Goal: Complete application form: Complete application form

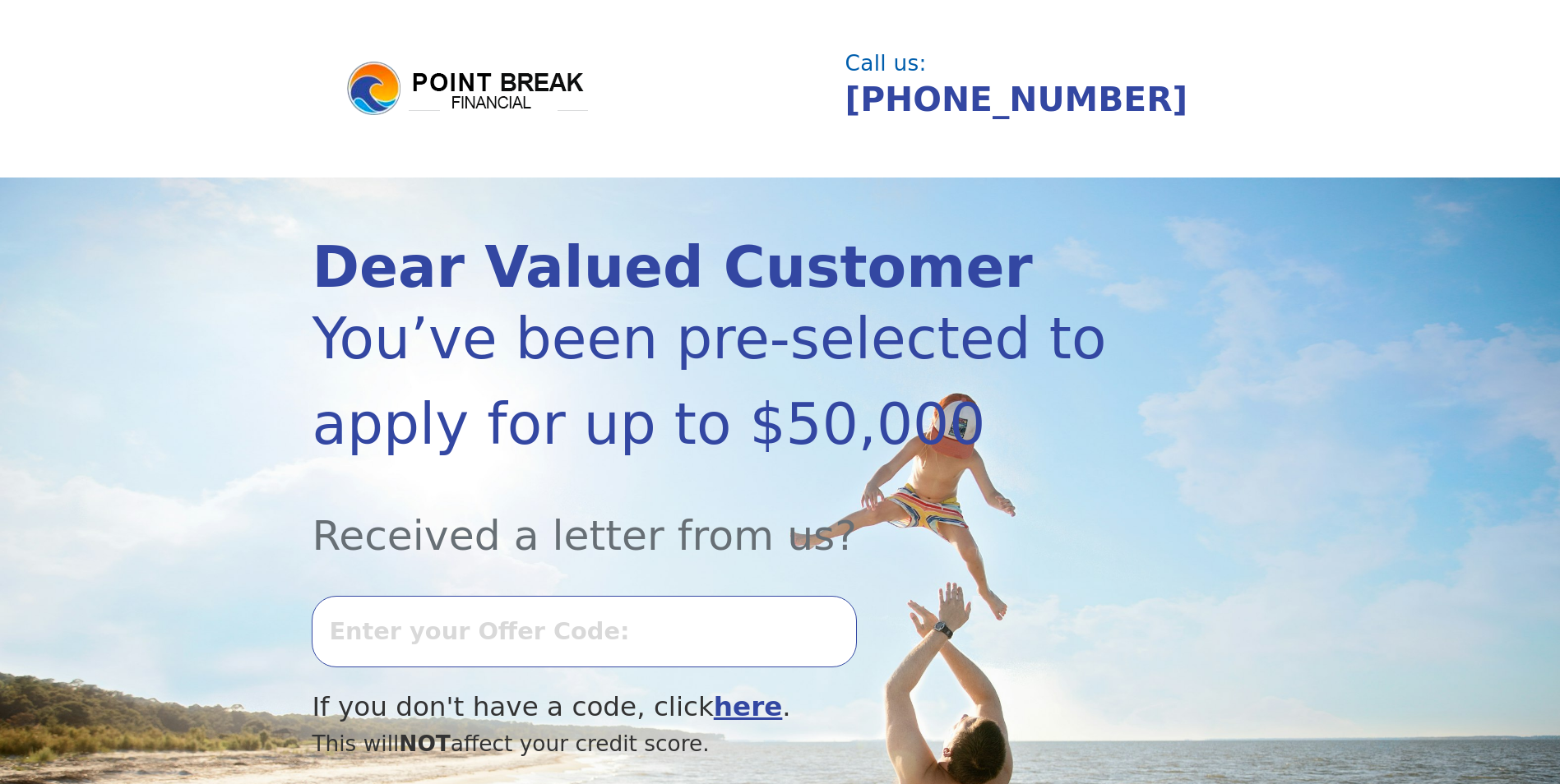
click at [390, 642] on input "text" at bounding box center [584, 631] width 545 height 70
type input "082K-460739"
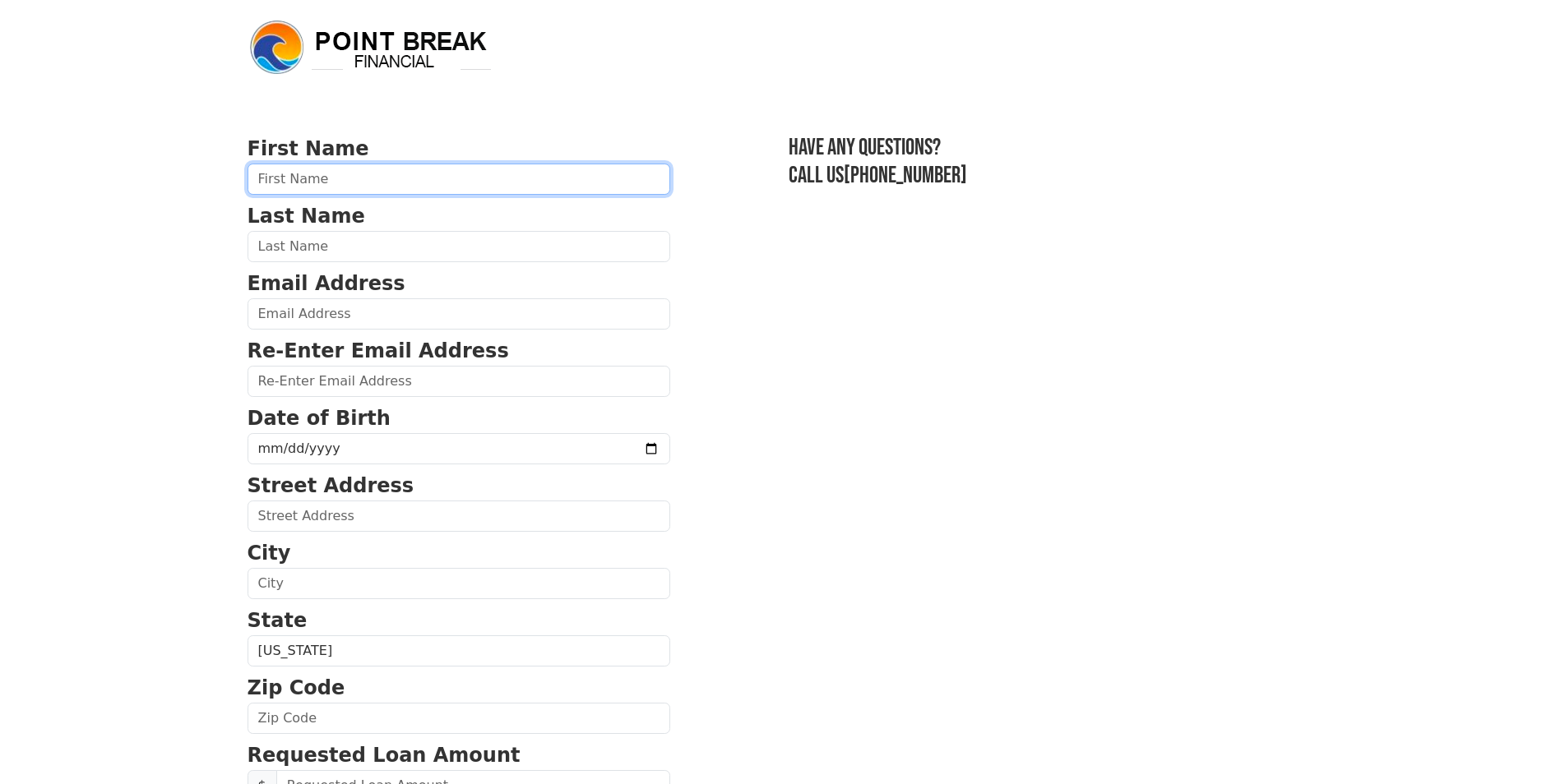
click at [472, 175] on input "text" at bounding box center [459, 179] width 423 height 31
type input "[PERSON_NAME]"
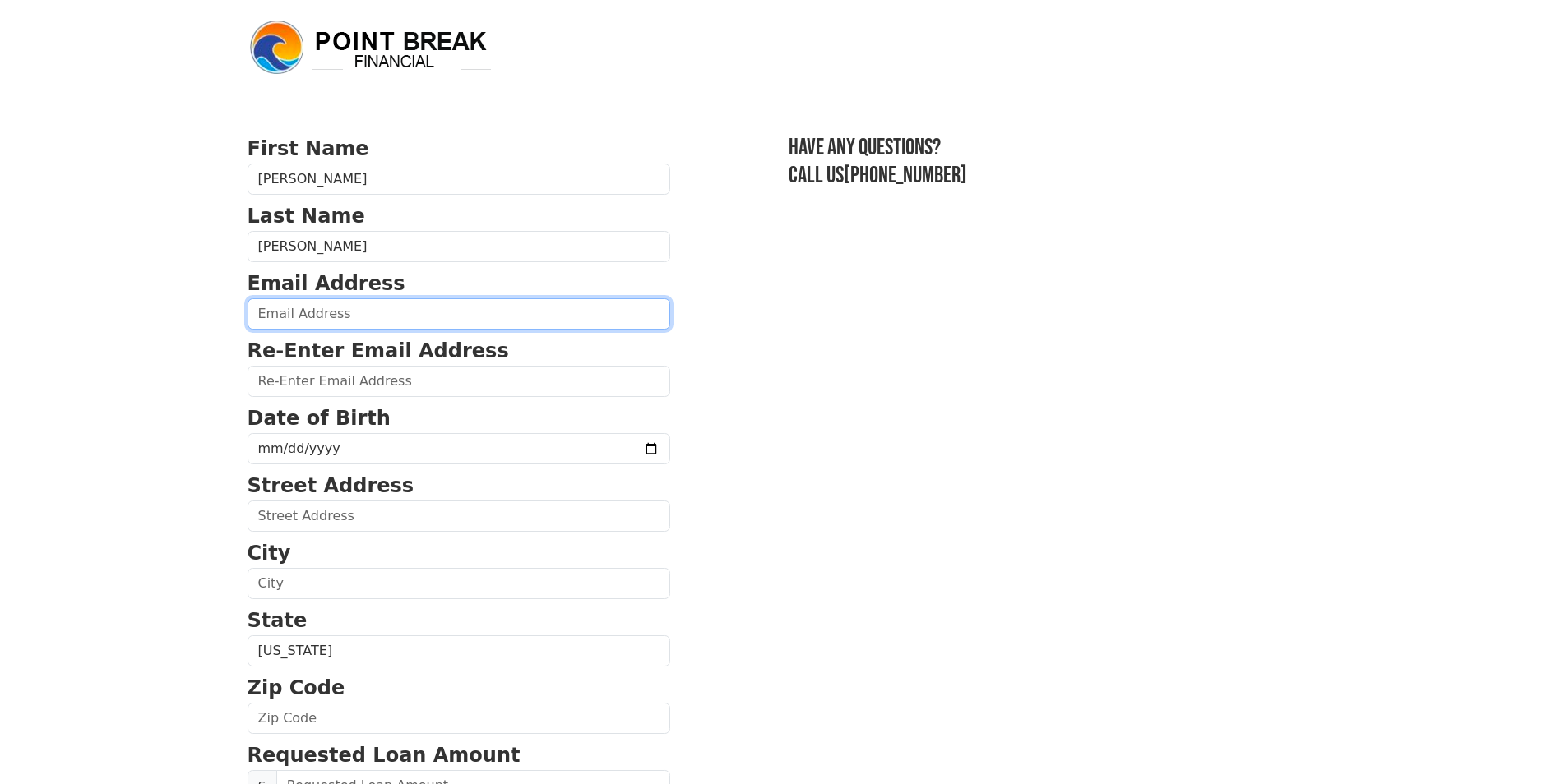
type input "[STREET_ADDRESS]"
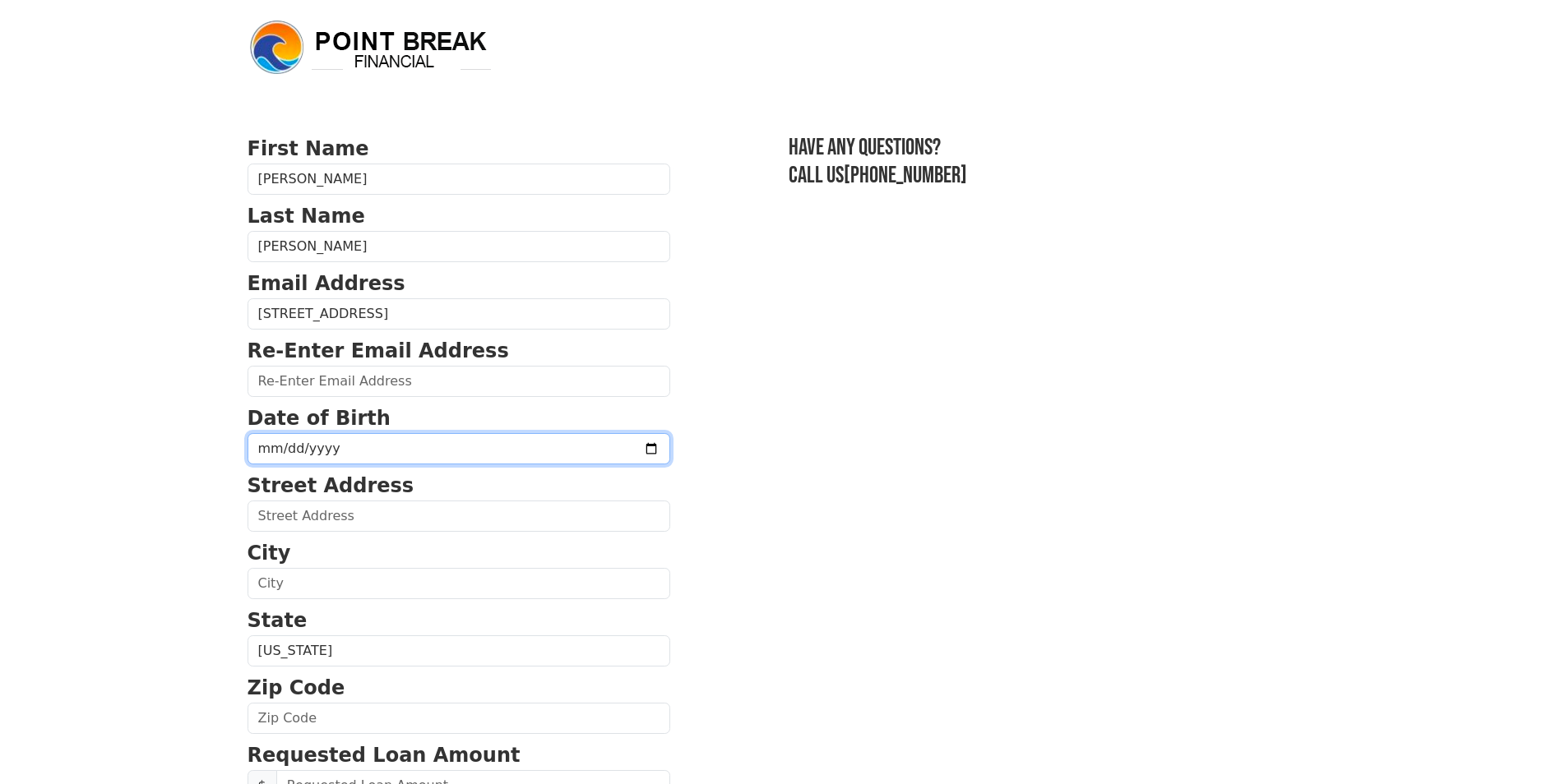
type input "[STREET_ADDRESS]"
type input "[GEOGRAPHIC_DATA]"
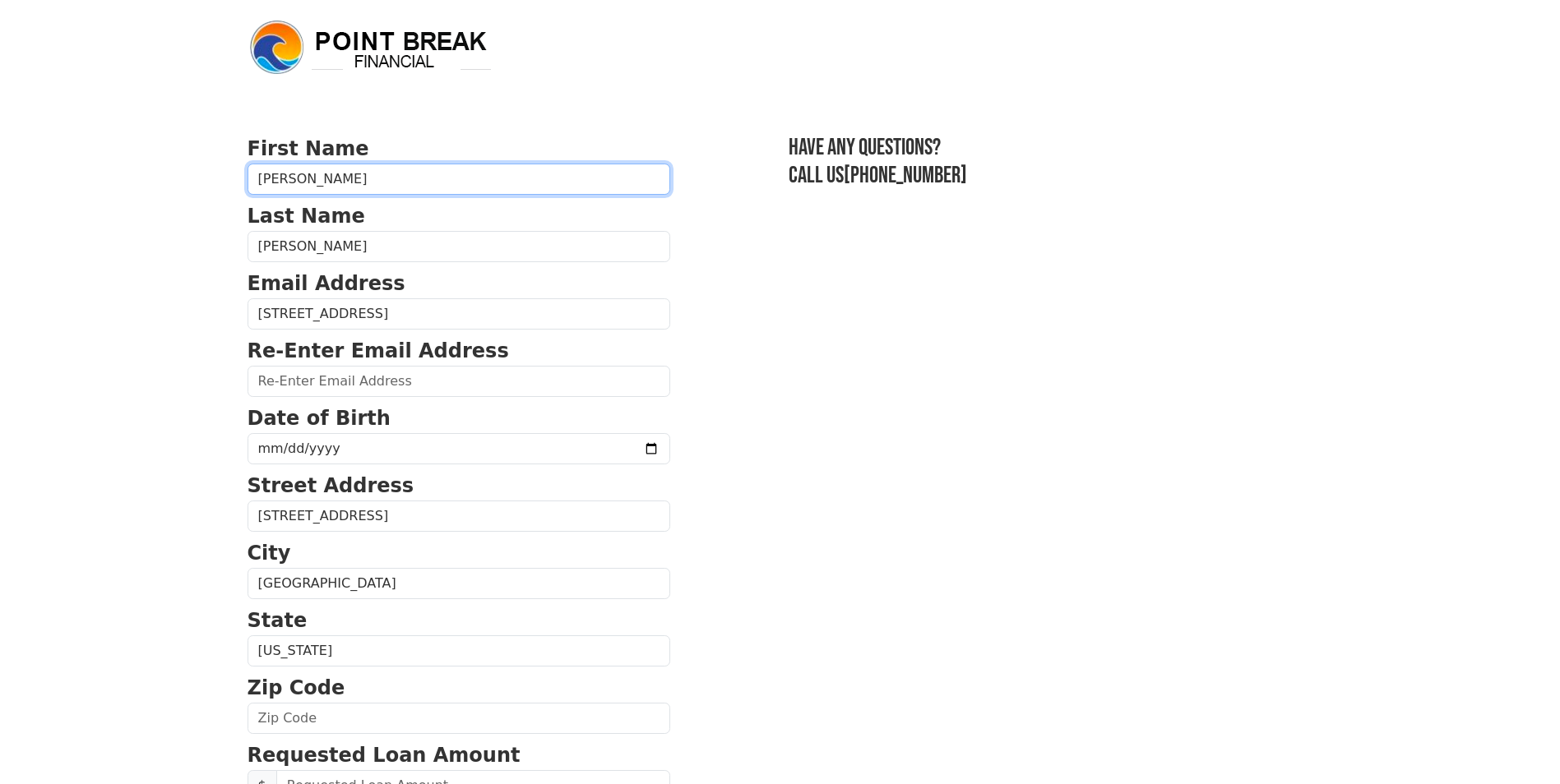
type input "(859) 338-5118"
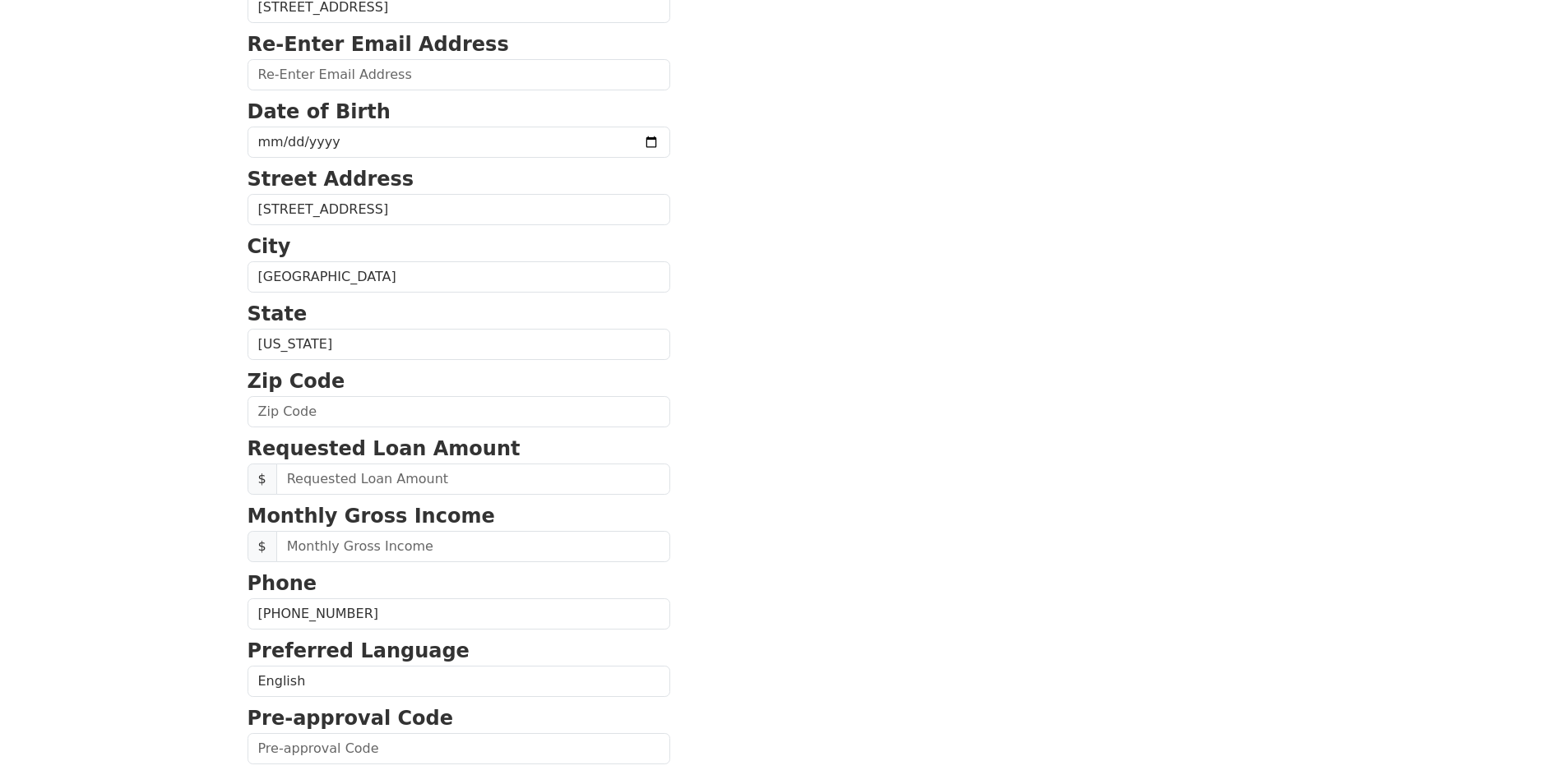
scroll to position [277, 0]
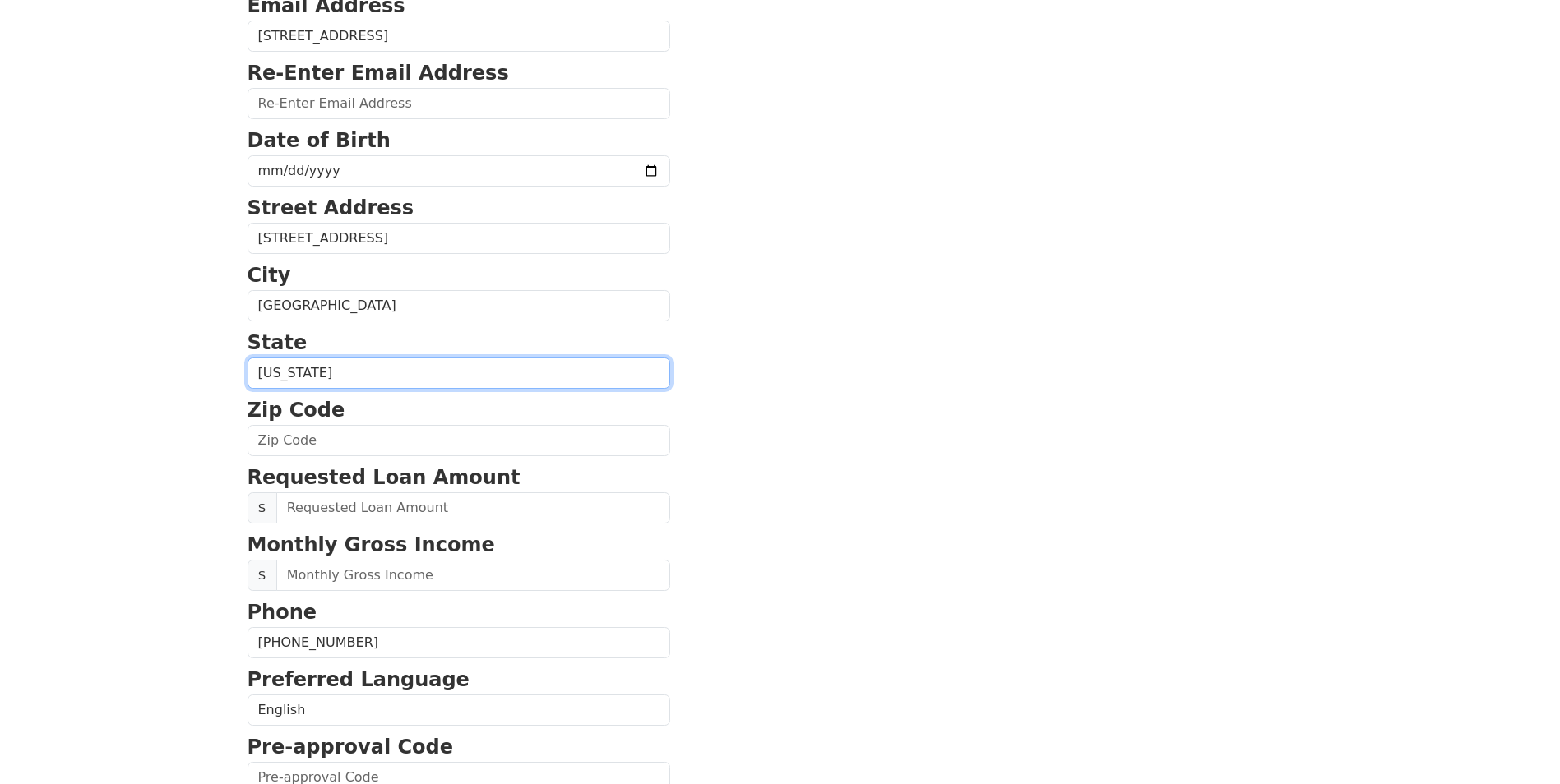
click at [519, 379] on select "Alabama Alaska Arizona Arkansas California Colorado Connecticut Delaware Distri…" at bounding box center [459, 373] width 423 height 31
select select "KY"
click at [248, 358] on select "Alabama Alaska Arizona Arkansas California Colorado Connecticut Delaware Distri…" at bounding box center [459, 373] width 423 height 31
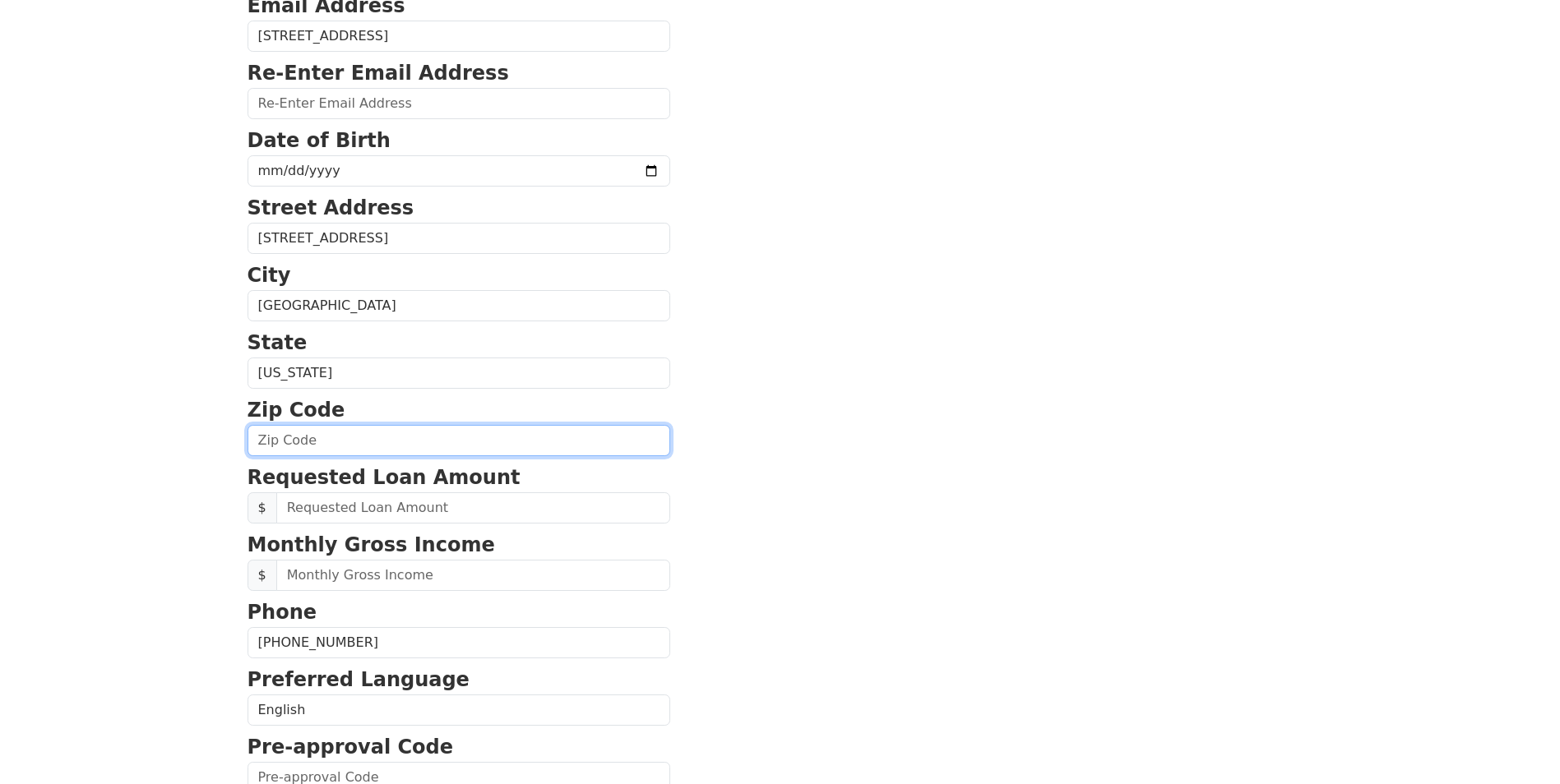
click at [411, 446] on input "text" at bounding box center [459, 440] width 423 height 31
type input "42503"
type input "jefforypeck@gmail.com"
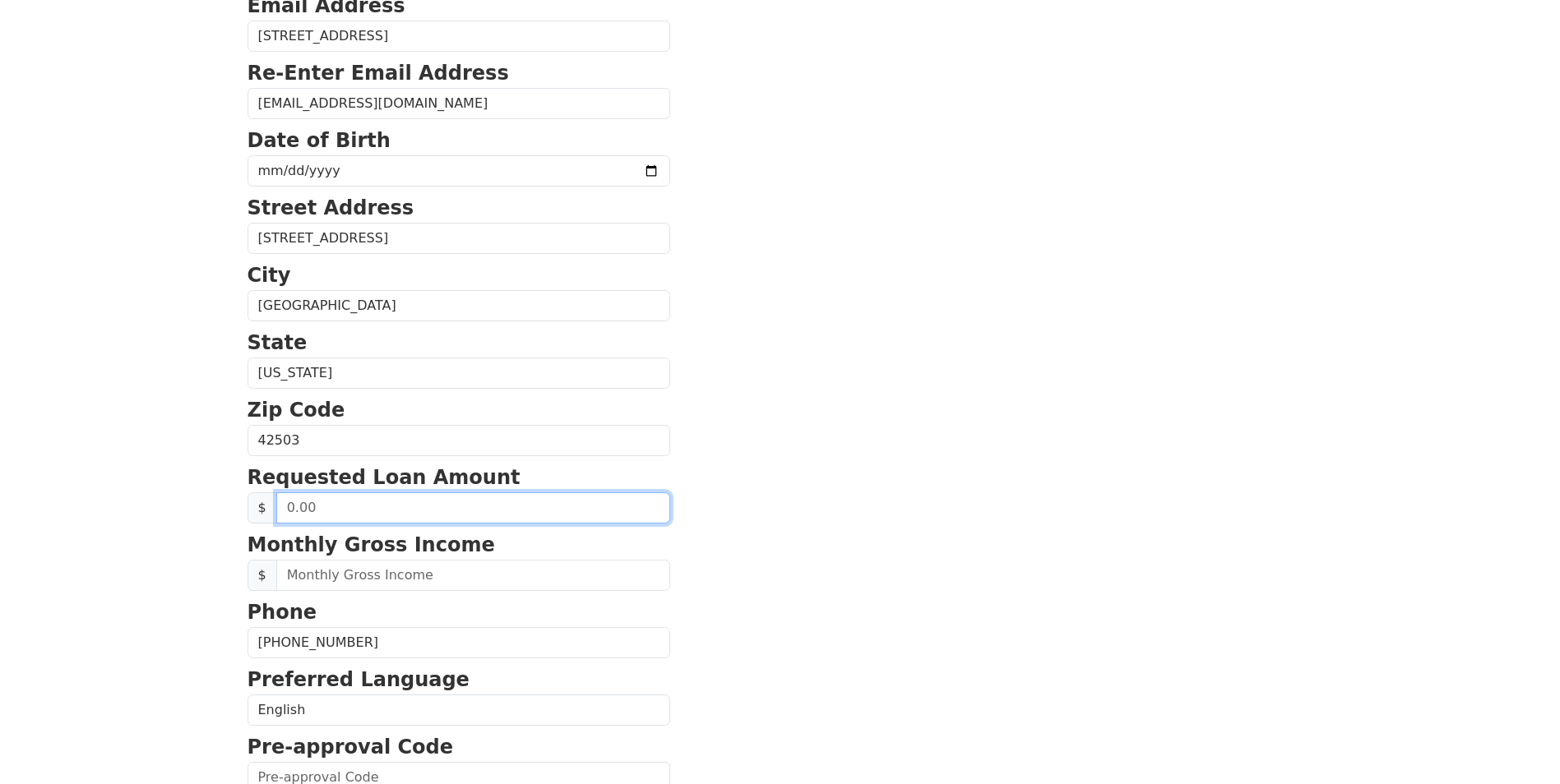
click at [372, 503] on input "text" at bounding box center [472, 507] width 394 height 31
drag, startPoint x: 372, startPoint y: 503, endPoint x: 219, endPoint y: 509, distance: 153.1
click at [219, 507] on html "First Name Jeffrey Last Name Peck Email Address 107 IRONWOOD DR Re-Enter Email …" at bounding box center [780, 115] width 1560 height 784
type input "3.00"
type input "20,000.00"
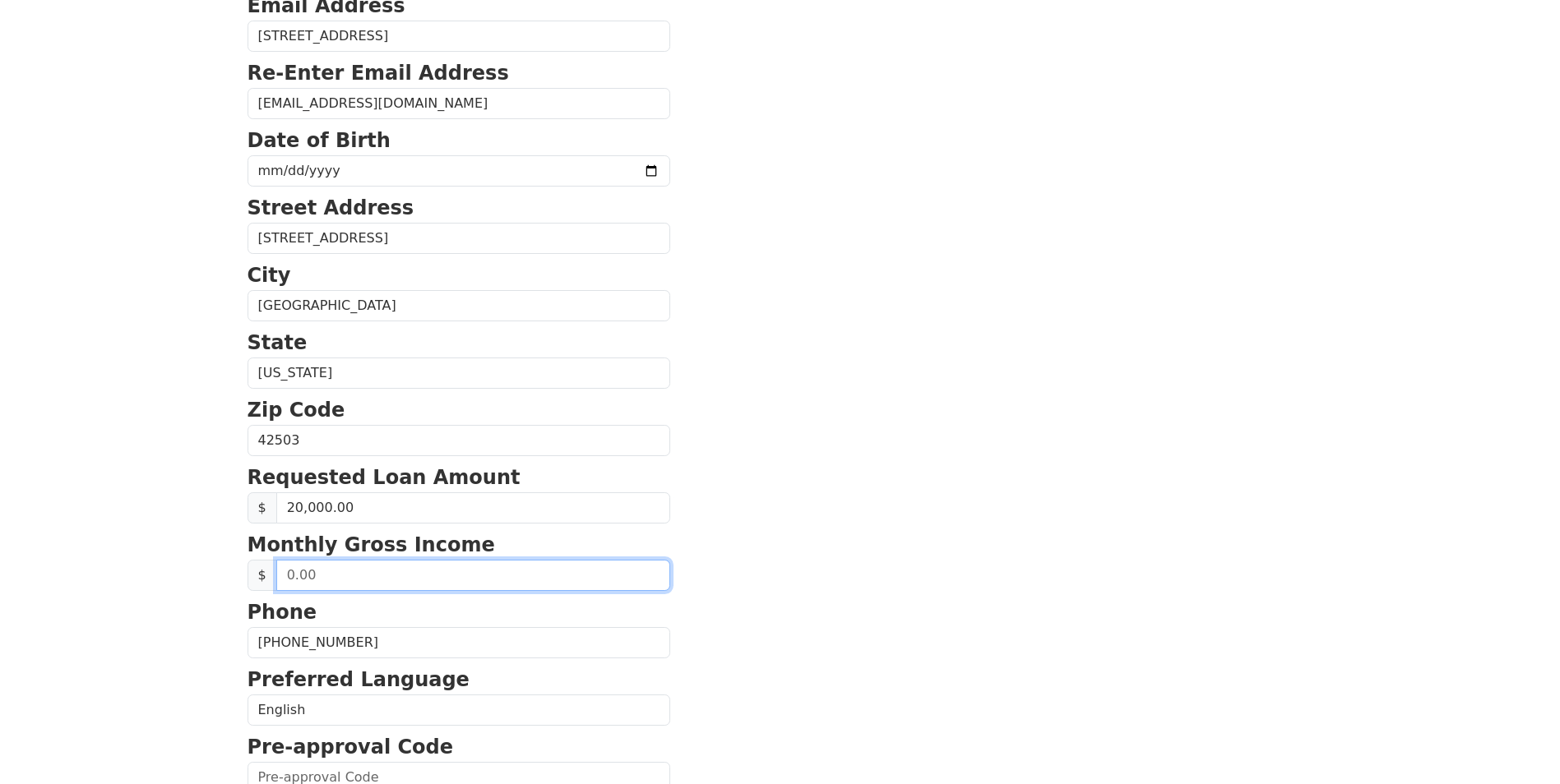
click at [319, 581] on input "text" at bounding box center [472, 574] width 394 height 31
drag, startPoint x: 319, startPoint y: 581, endPoint x: 228, endPoint y: 579, distance: 91.0
click at [228, 507] on html "First Name Jeffrey Last Name Peck Email Address 107 IRONWOOD DR Re-Enter Email …" at bounding box center [780, 115] width 1560 height 784
type input "5,500.00"
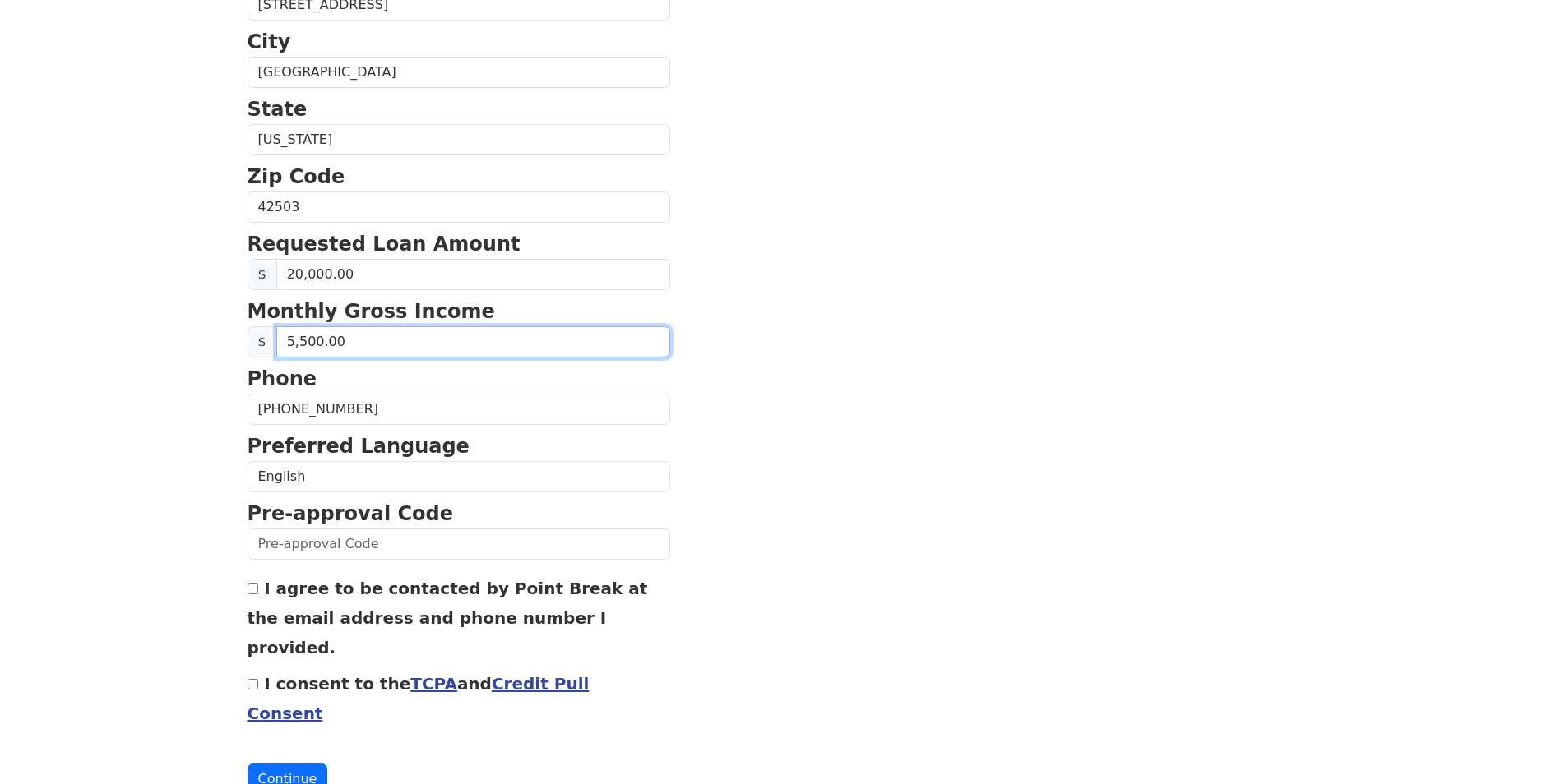
scroll to position [524, 0]
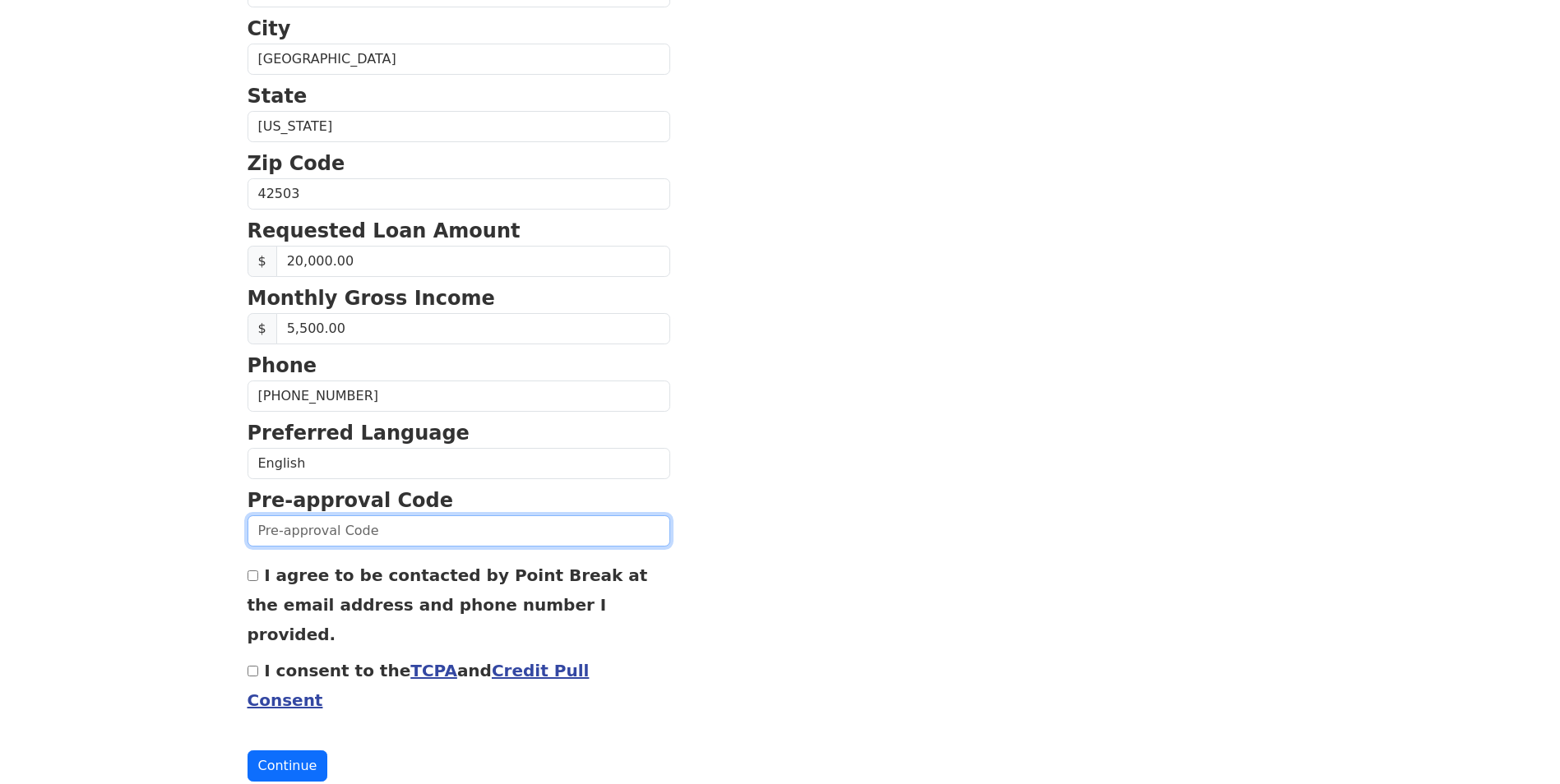
click at [297, 528] on input "text" at bounding box center [459, 530] width 423 height 31
type input "082K-460739"
click at [264, 575] on label "I agree to be contacted by Point Break at the email address and phone number I …" at bounding box center [448, 605] width 400 height 79
click at [258, 575] on input "I agree to be contacted by Point Break at the email address and phone number I …" at bounding box center [253, 575] width 11 height 11
checkbox input "true"
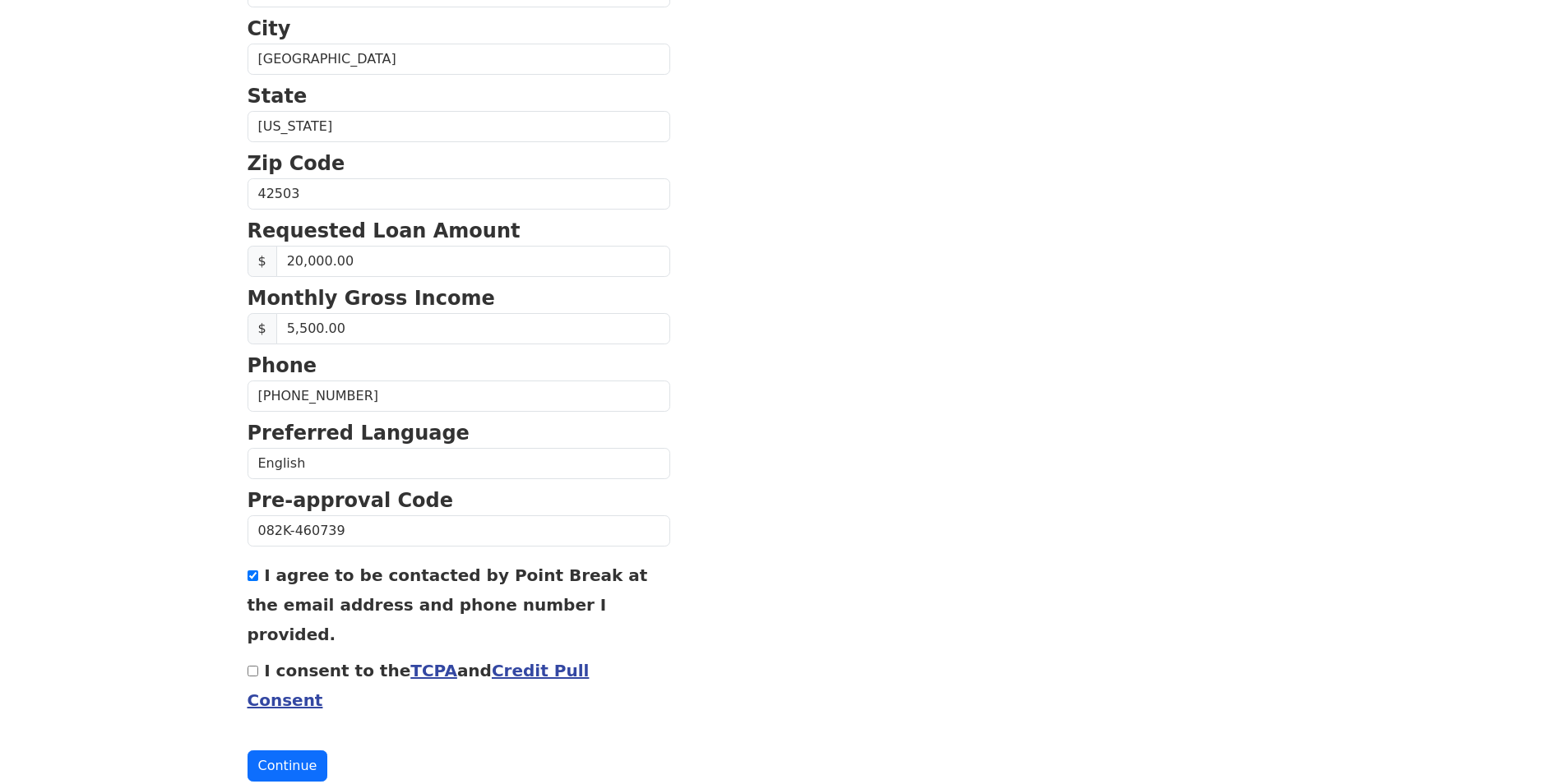
click at [255, 666] on input "I consent to the TCPA and Credit Pull Consent" at bounding box center [253, 671] width 11 height 11
checkbox input "true"
click at [288, 751] on button "Continue" at bounding box center [287, 766] width 80 height 31
click at [308, 751] on button "Continue" at bounding box center [287, 766] width 80 height 31
